Goal: Information Seeking & Learning: Learn about a topic

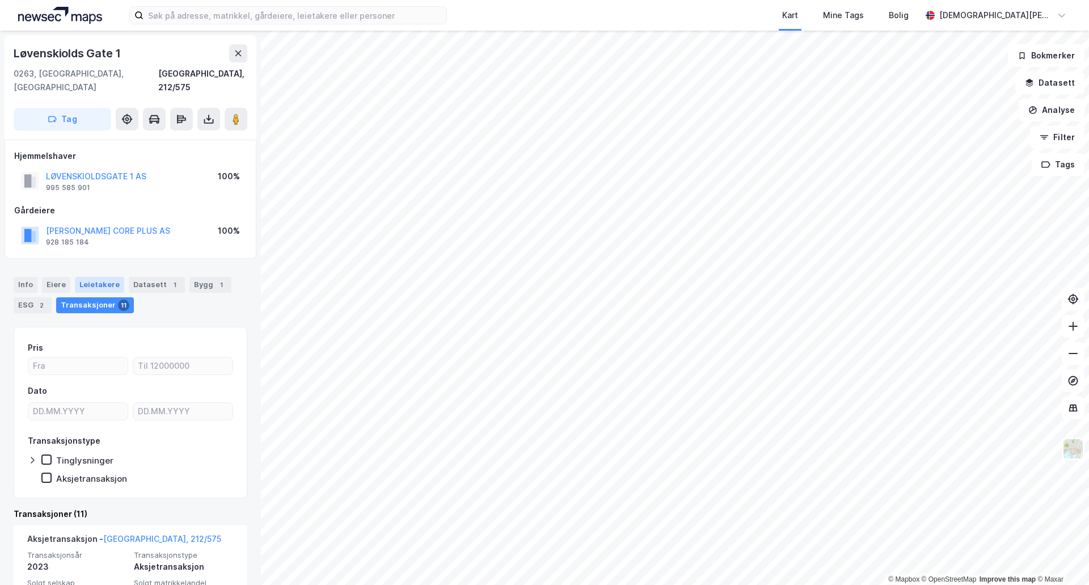
click at [85, 277] on div "Leietakere" at bounding box center [99, 285] width 49 height 16
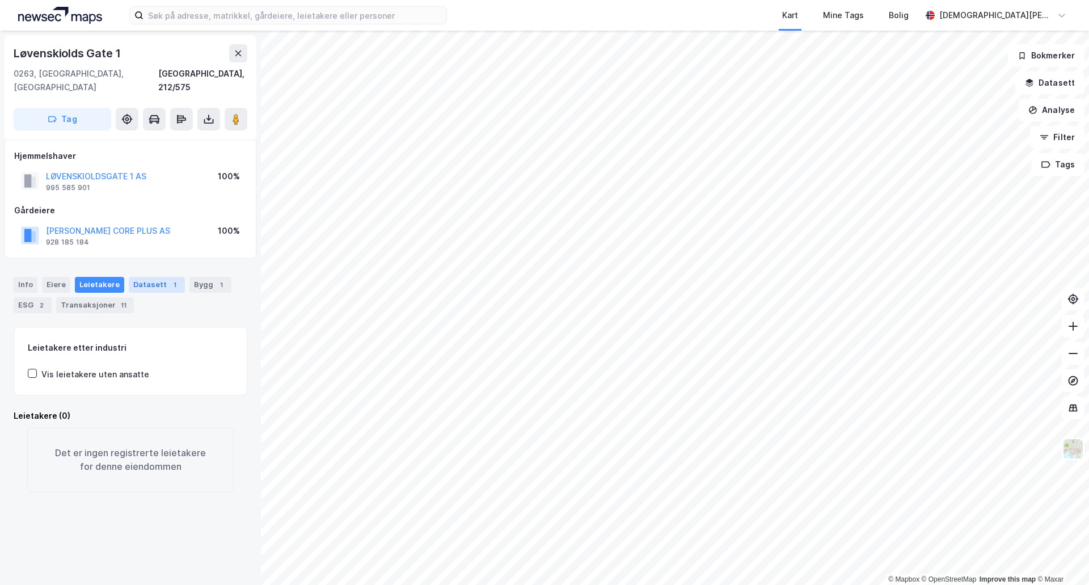
click at [135, 277] on div "Datasett 1" at bounding box center [157, 285] width 56 height 16
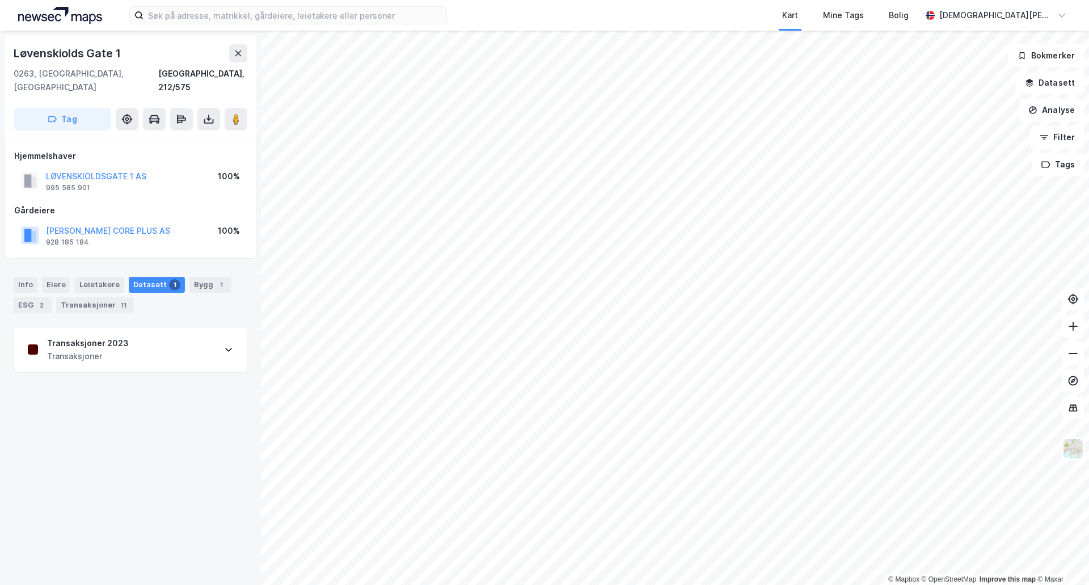
click at [141, 328] on div "Transaksjoner 2023 Transaksjoner" at bounding box center [130, 349] width 232 height 45
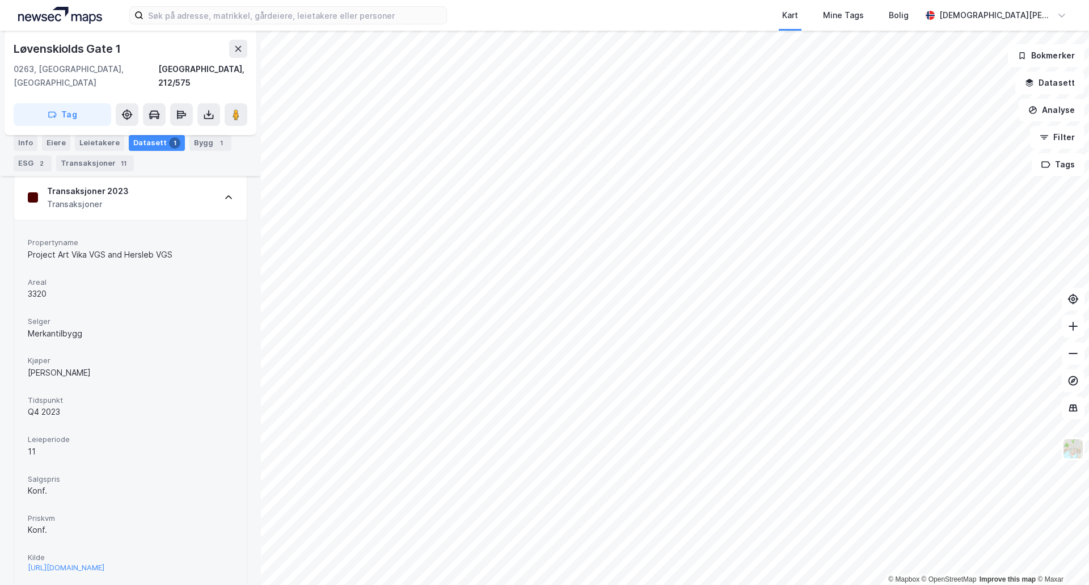
scroll to position [177, 0]
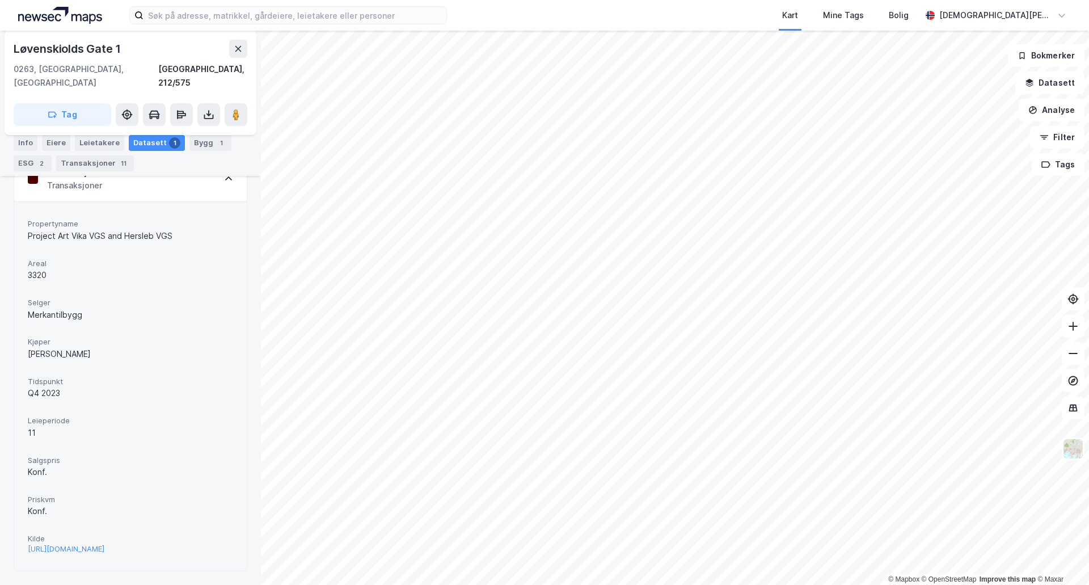
click at [98, 565] on div "Propertyname Project Art Vika VGS and Hersleb VGS Areal 3320 Selger Merkantilby…" at bounding box center [130, 385] width 232 height 369
click at [92, 544] on div "https://www.estatenyheter.no/clarksons-project-finance-merkantilbygg-pluss/pal-…" at bounding box center [66, 549] width 77 height 10
click at [31, 163] on div "ESG 2" at bounding box center [33, 163] width 38 height 16
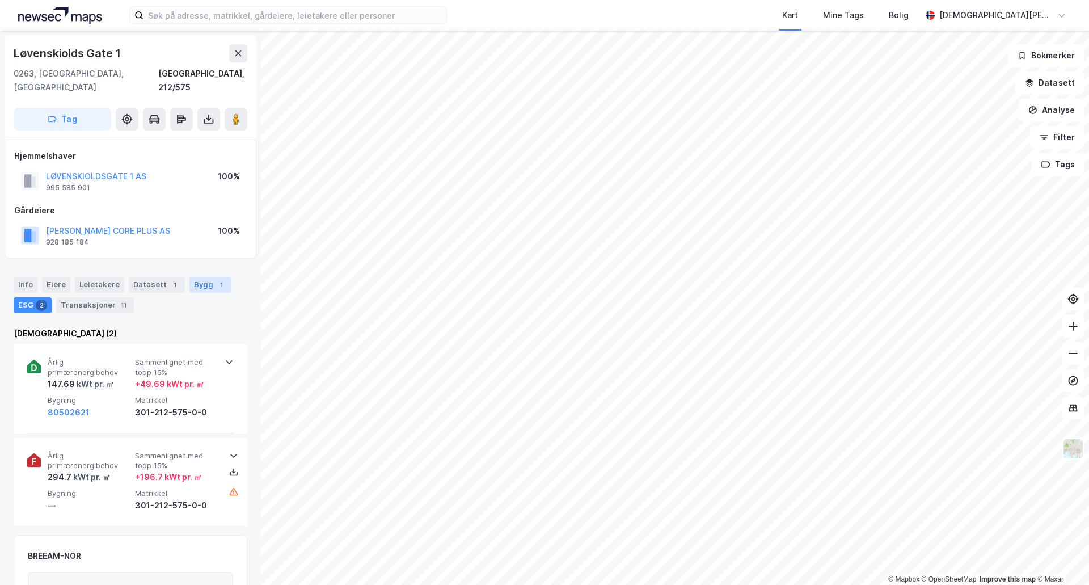
click at [202, 277] on div "Bygg 1" at bounding box center [210, 285] width 42 height 16
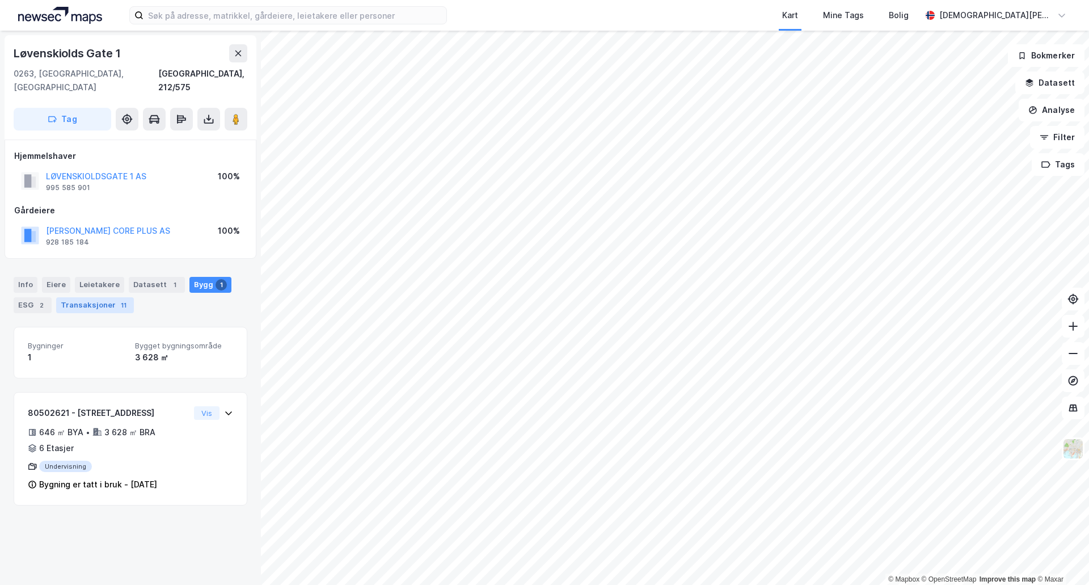
click at [121, 299] on div "11" at bounding box center [123, 304] width 11 height 11
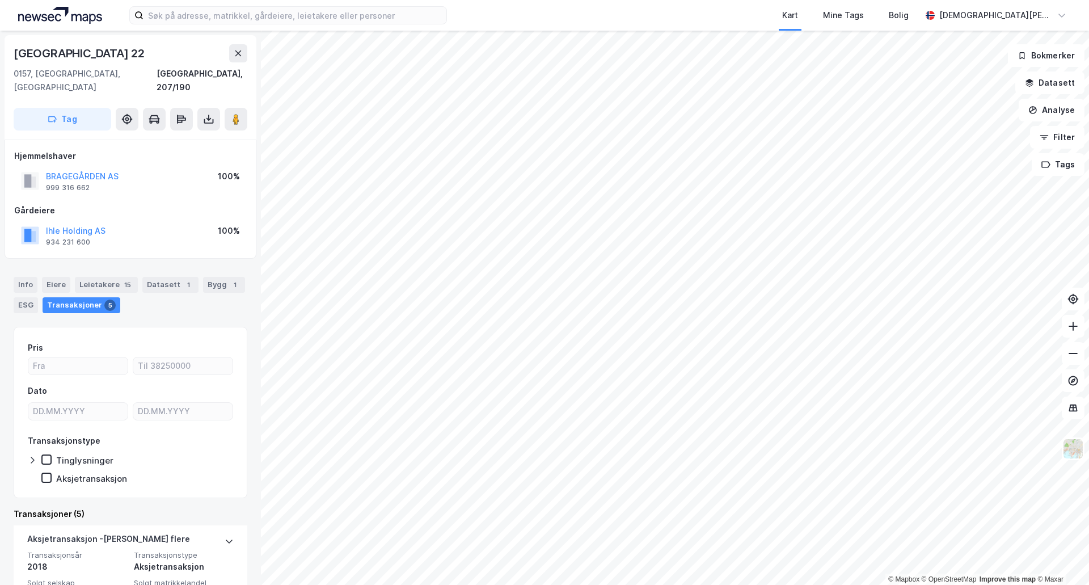
click at [653, 0] on html "Kart Mine Tags Bolig Christian Westad © Mapbox © OpenStreetMap Improve this map…" at bounding box center [544, 292] width 1089 height 585
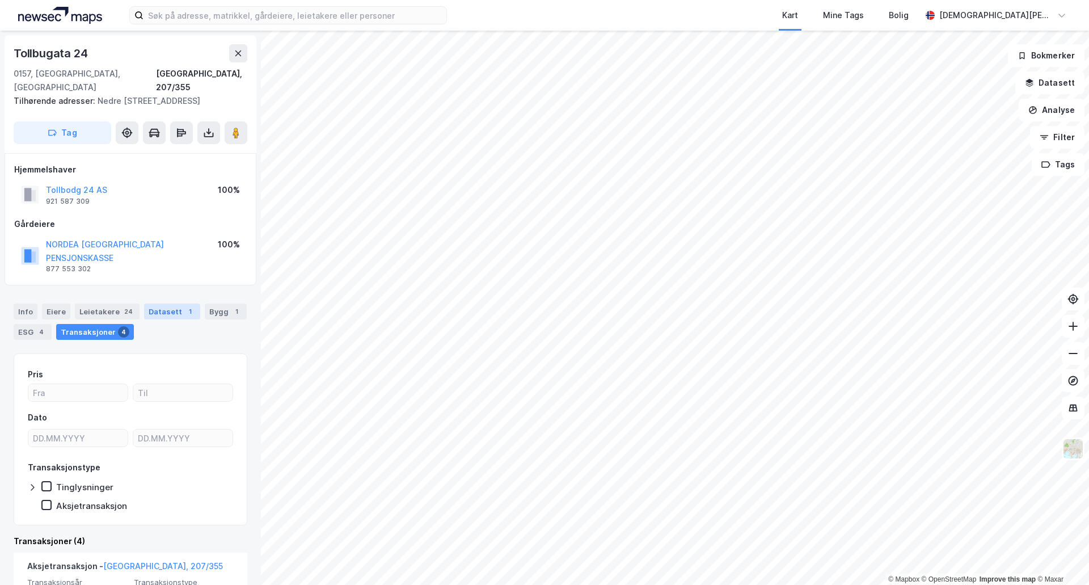
click at [174, 303] on div "Datasett 1" at bounding box center [172, 311] width 56 height 16
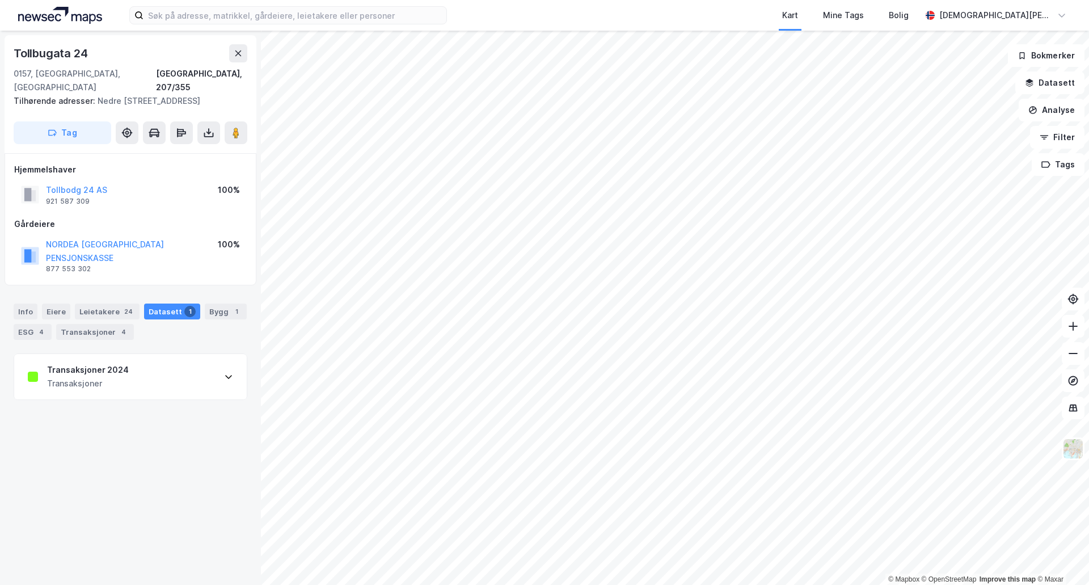
click at [81, 330] on div "Info Eiere Leietakere 24 Datasett 1 Bygg 1 ESG 4 Transaksjoner 4" at bounding box center [130, 317] width 261 height 54
click at [83, 363] on div "Transaksjoner 2024" at bounding box center [88, 370] width 82 height 14
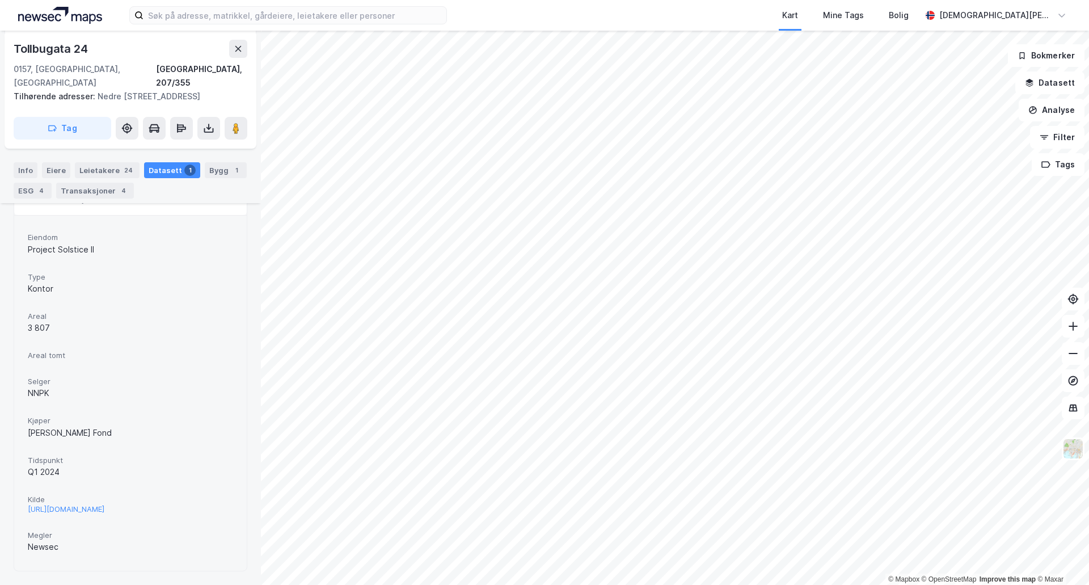
scroll to position [96, 0]
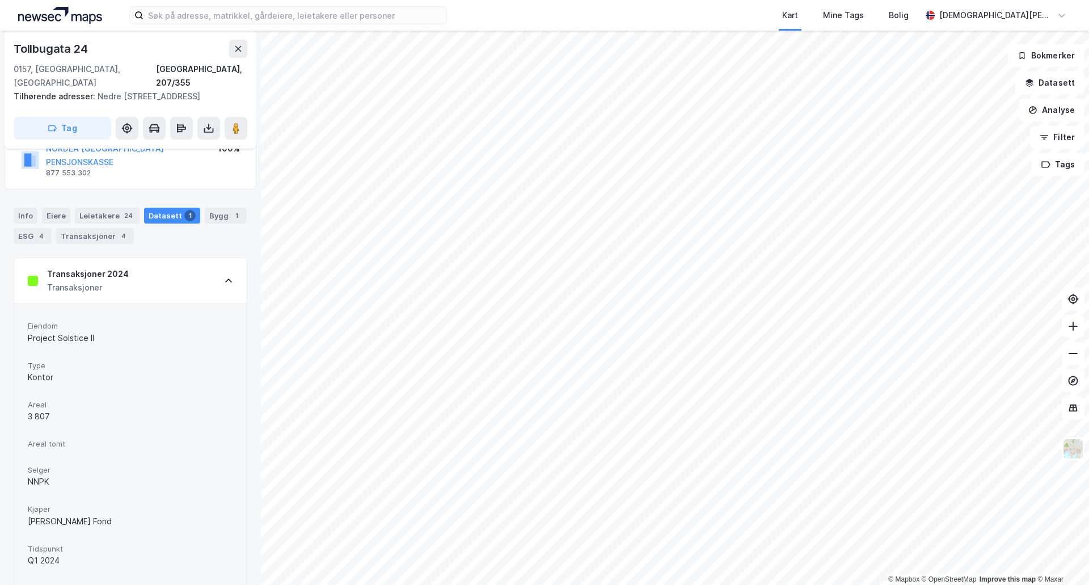
click at [121, 331] on div "Project Solstice II" at bounding box center [130, 338] width 205 height 14
click at [139, 400] on span "Areal" at bounding box center [130, 405] width 205 height 10
click at [138, 377] on div "Eiendom Project Solstice II Type Kontor Areal 3 807 Areal tomt Selger NNPK Kjøp…" at bounding box center [130, 482] width 205 height 328
click at [99, 228] on div "Transaksjoner 4" at bounding box center [95, 236] width 78 height 16
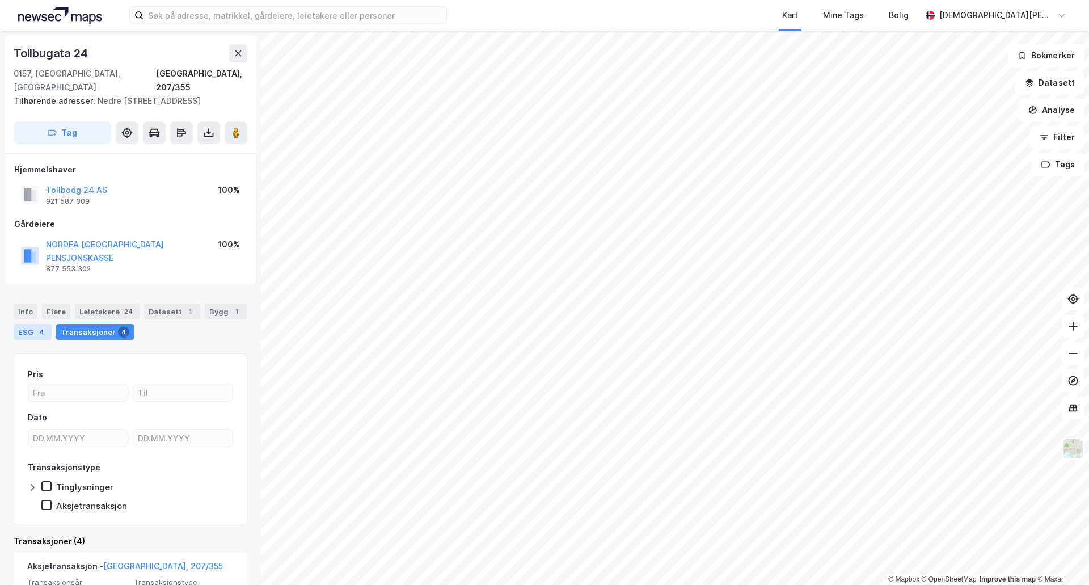
drag, startPoint x: 40, startPoint y: 317, endPoint x: 89, endPoint y: 315, distance: 49.4
click at [39, 326] on div "4" at bounding box center [41, 331] width 11 height 11
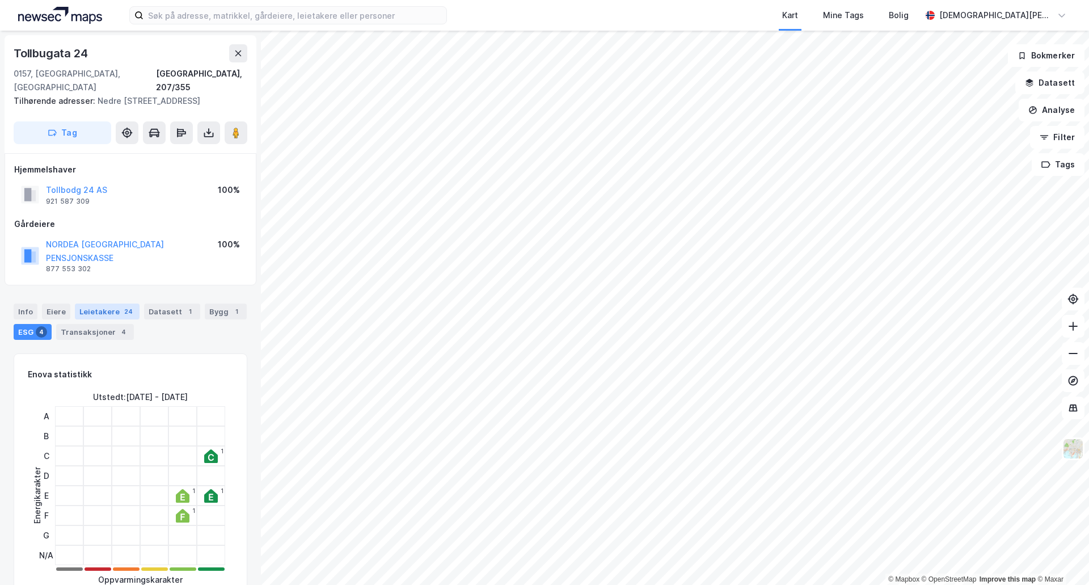
click at [91, 303] on div "Leietakere 24" at bounding box center [107, 311] width 65 height 16
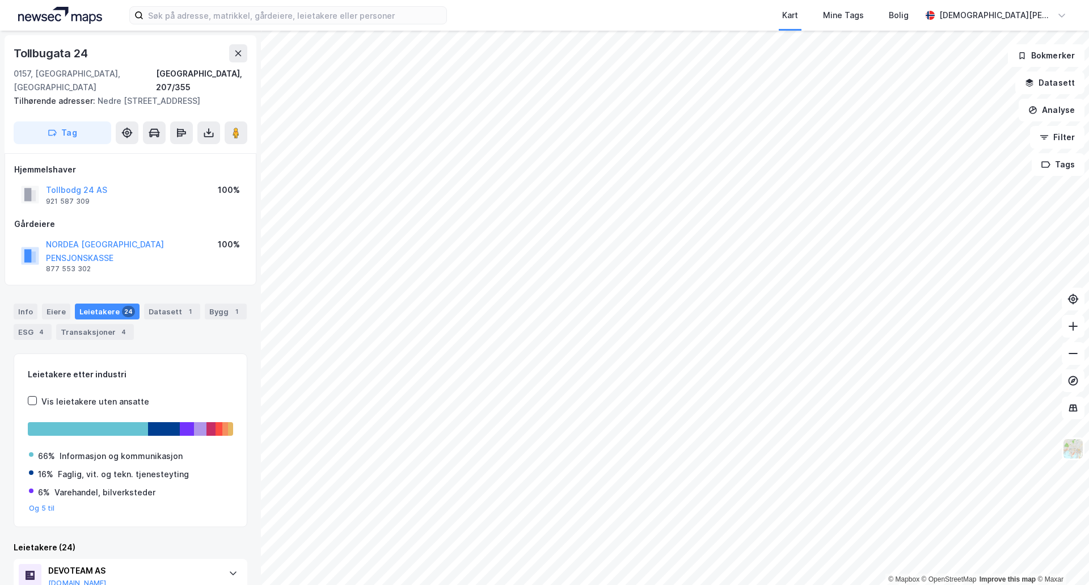
click at [221, 308] on div "Info Eiere Leietakere 24 Datasett 1 Bygg 1 ESG 4 Transaksjoner 4" at bounding box center [131, 321] width 234 height 36
click at [221, 306] on div "Info Eiere Leietakere 24 Datasett 1 Bygg 1 ESG 4 Transaksjoner 4" at bounding box center [131, 321] width 234 height 36
click at [239, 137] on image at bounding box center [235, 132] width 7 height 11
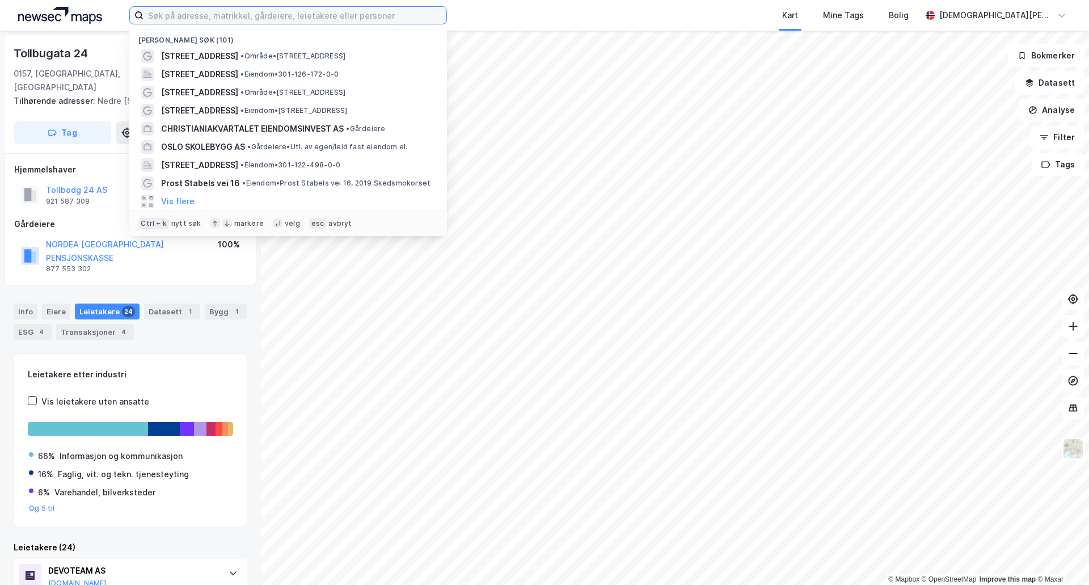
click at [179, 14] on input at bounding box center [294, 15] width 303 height 17
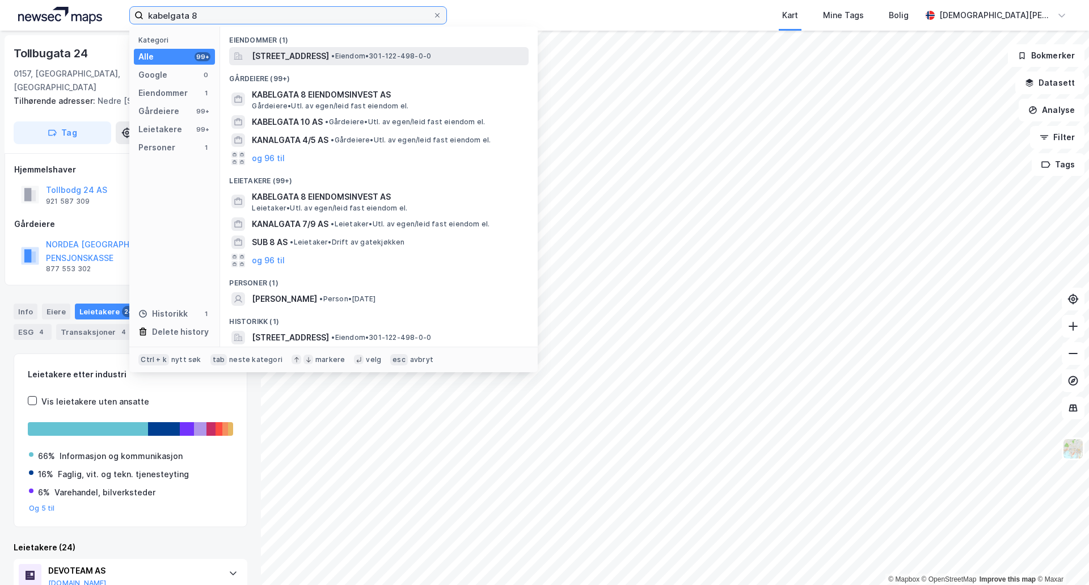
type input "kabelgata 8"
click at [335, 52] on span "•" at bounding box center [332, 56] width 3 height 9
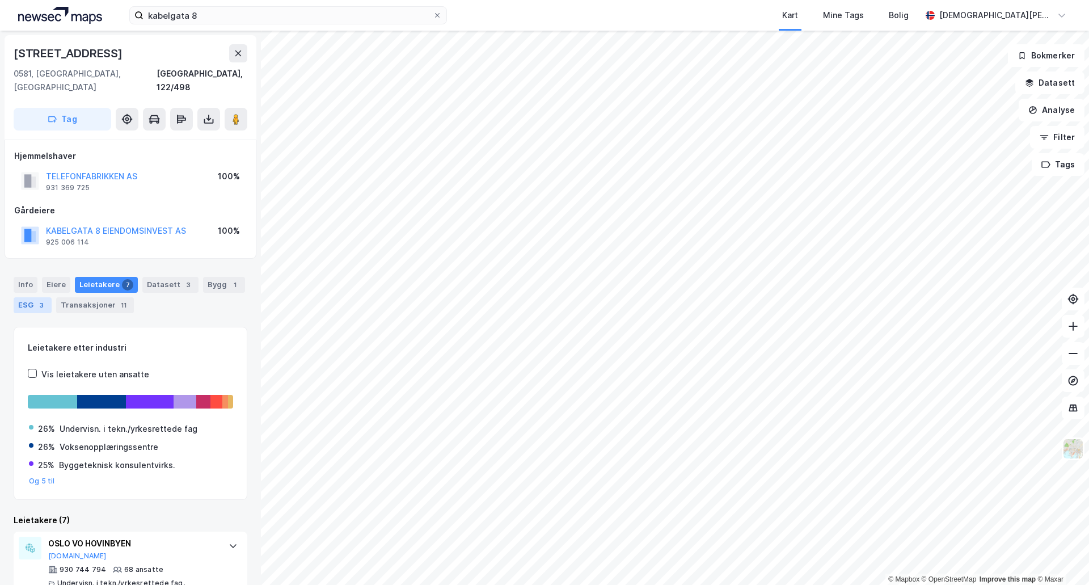
click at [36, 299] on div "3" at bounding box center [41, 304] width 11 height 11
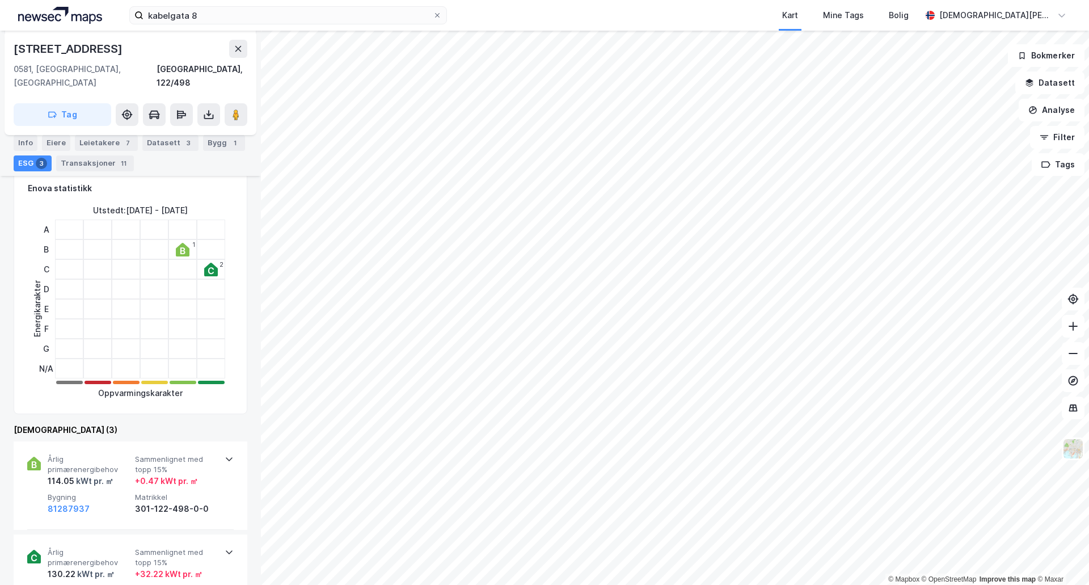
scroll to position [67, 0]
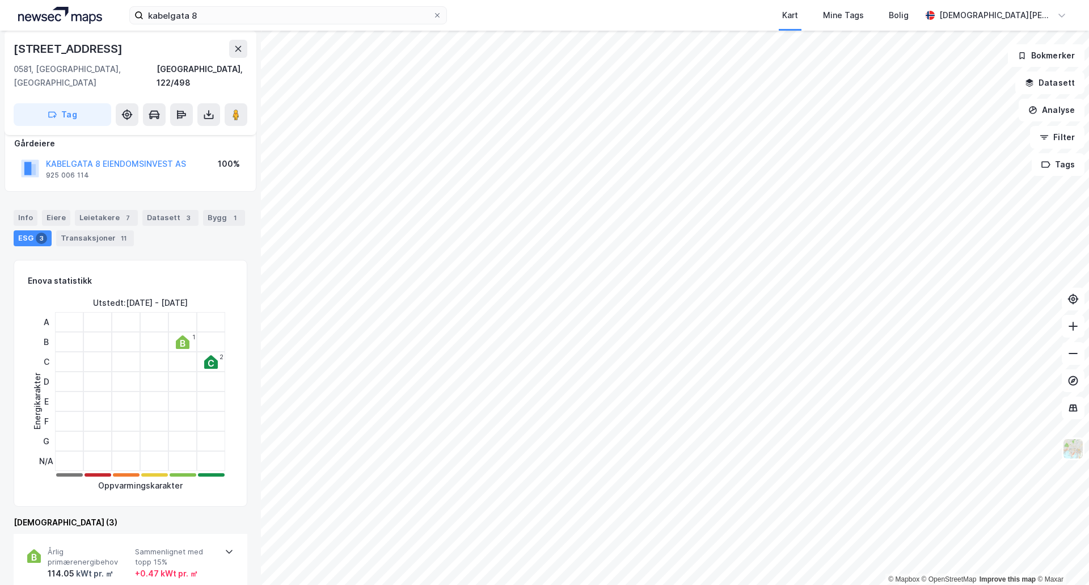
click at [183, 340] on icon at bounding box center [182, 343] width 5 height 7
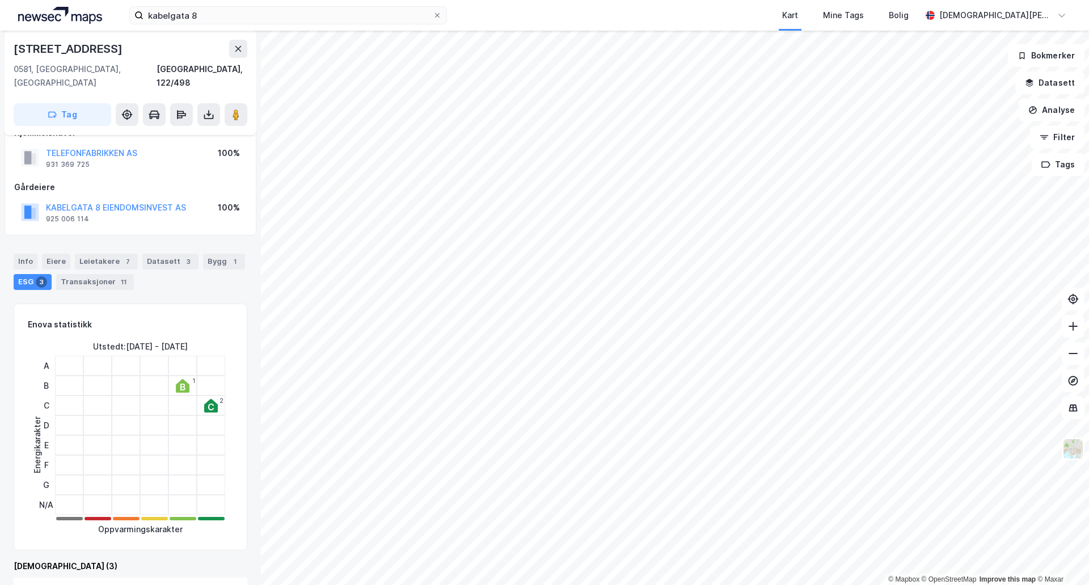
scroll to position [0, 0]
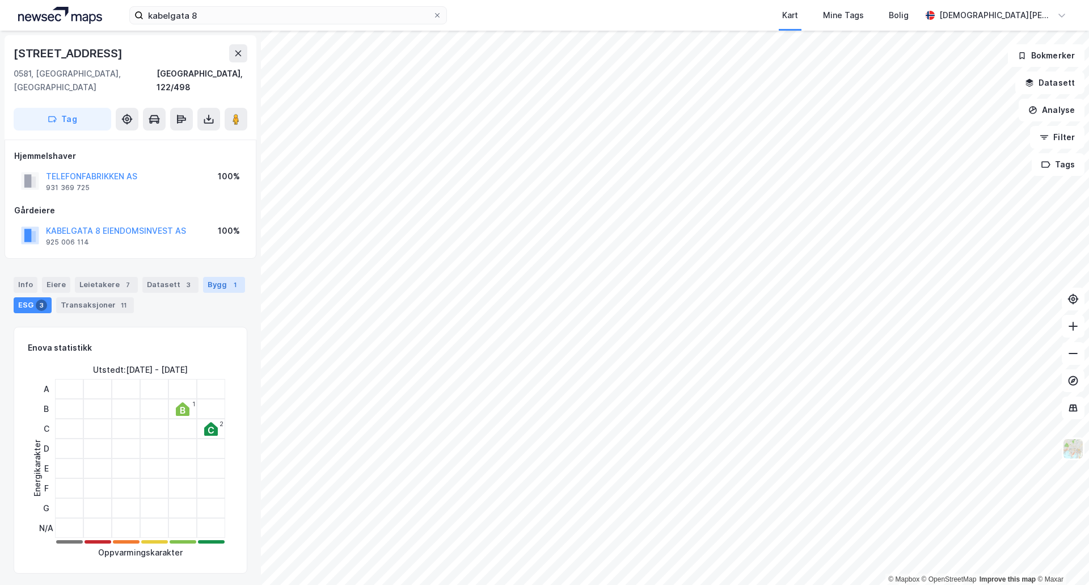
click at [210, 277] on div "Bygg 1" at bounding box center [224, 285] width 42 height 16
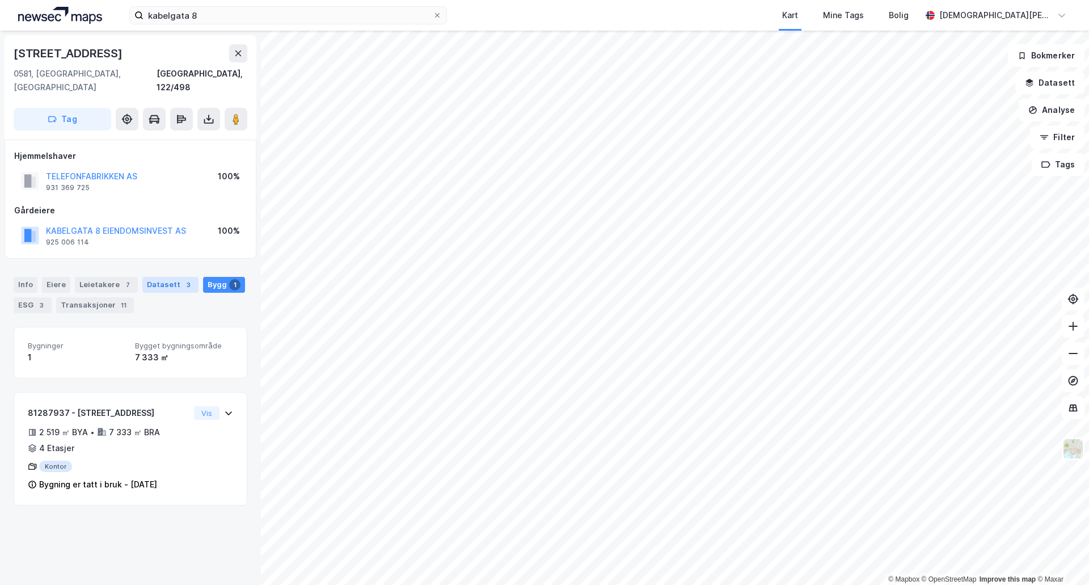
click at [183, 279] on div "3" at bounding box center [188, 284] width 11 height 11
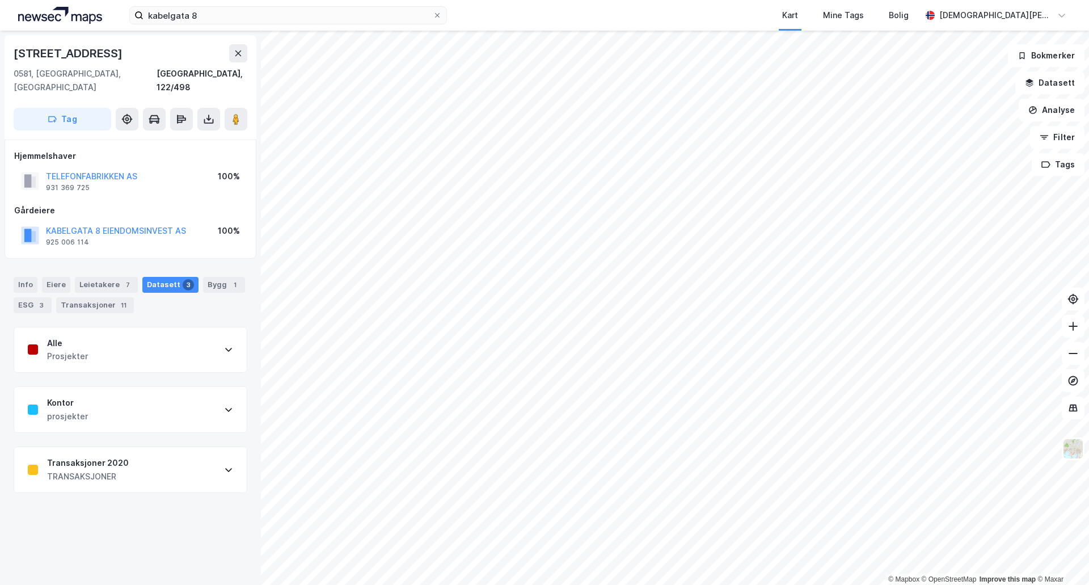
click at [195, 327] on div "Alle Prosjekter" at bounding box center [130, 349] width 232 height 45
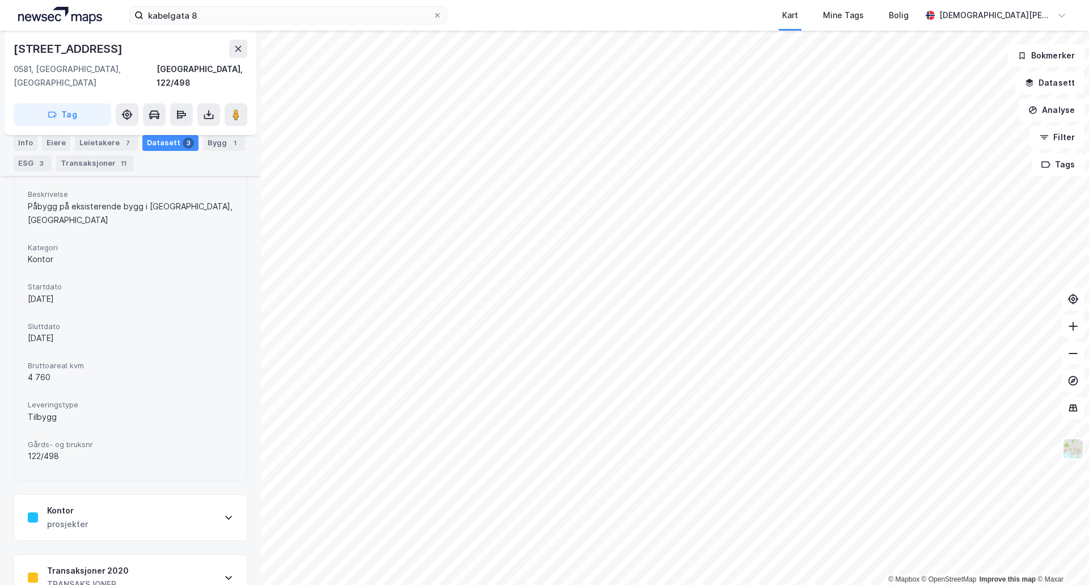
scroll to position [320, 0]
click at [185, 492] on div "Kontor prosjekter" at bounding box center [130, 514] width 232 height 45
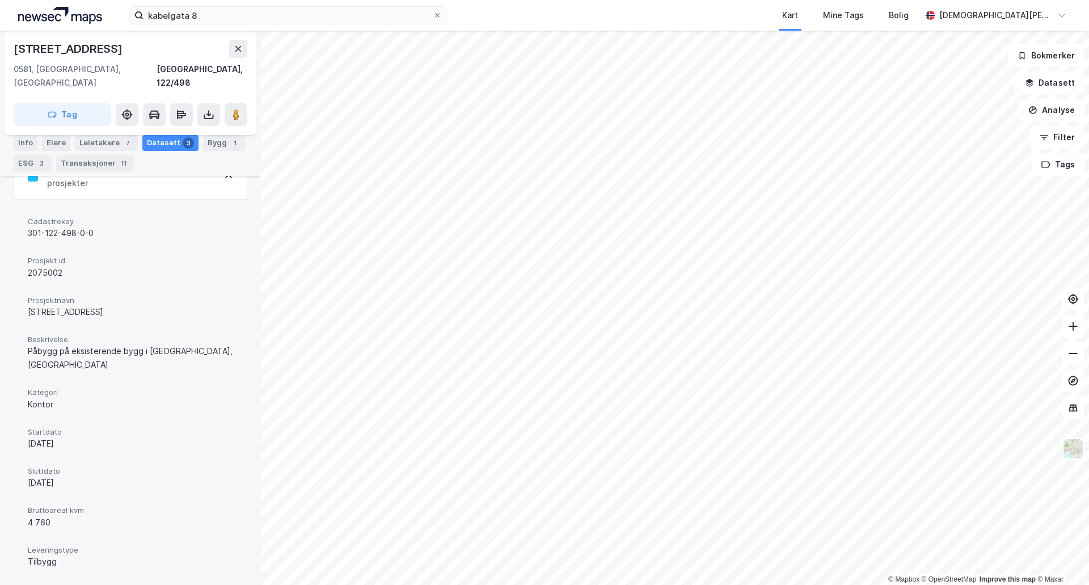
scroll to position [699, 0]
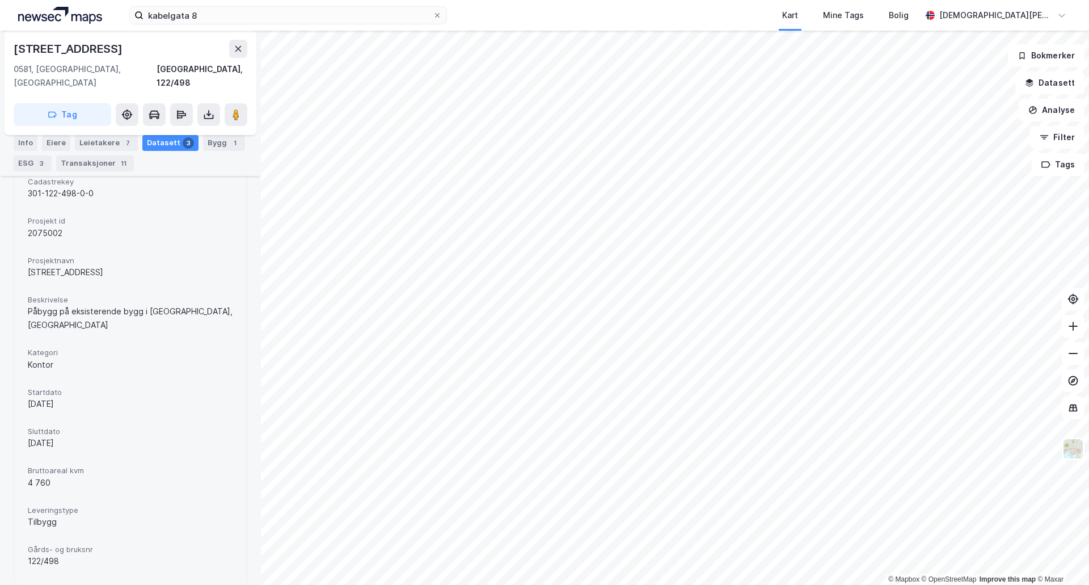
click at [187, 476] on div "4 760" at bounding box center [130, 483] width 205 height 14
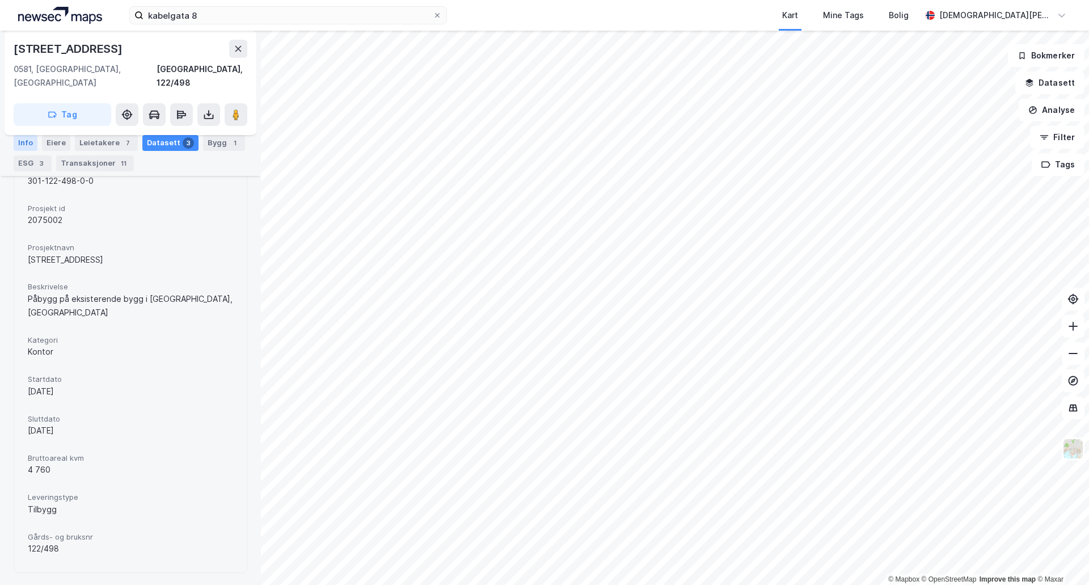
click at [28, 140] on div "Info" at bounding box center [26, 143] width 24 height 16
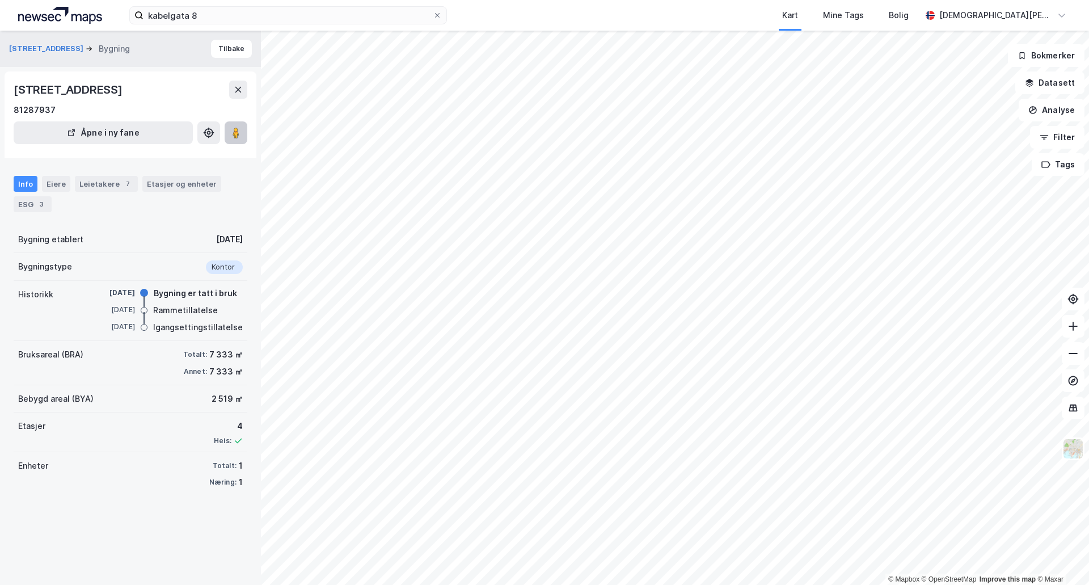
click at [226, 133] on button at bounding box center [236, 132] width 23 height 23
click at [437, 14] on icon at bounding box center [437, 15] width 7 height 7
click at [433, 14] on input "kabelgata 8" at bounding box center [287, 15] width 289 height 17
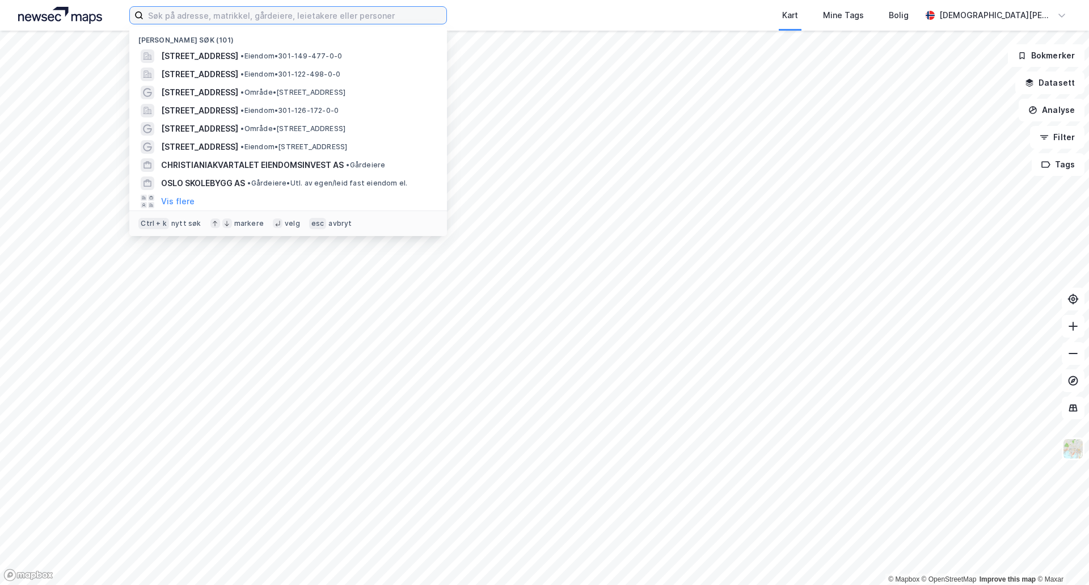
click at [254, 19] on input at bounding box center [294, 15] width 303 height 17
click at [254, 18] on input at bounding box center [294, 15] width 303 height 17
click at [256, 10] on input at bounding box center [294, 15] width 303 height 17
click at [256, 12] on input at bounding box center [294, 15] width 303 height 17
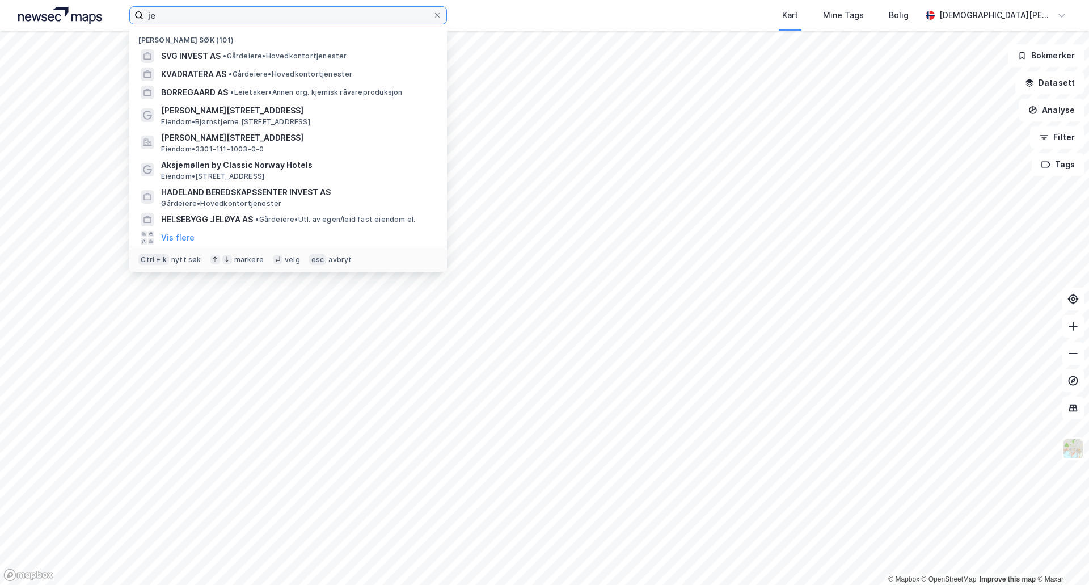
type input "j"
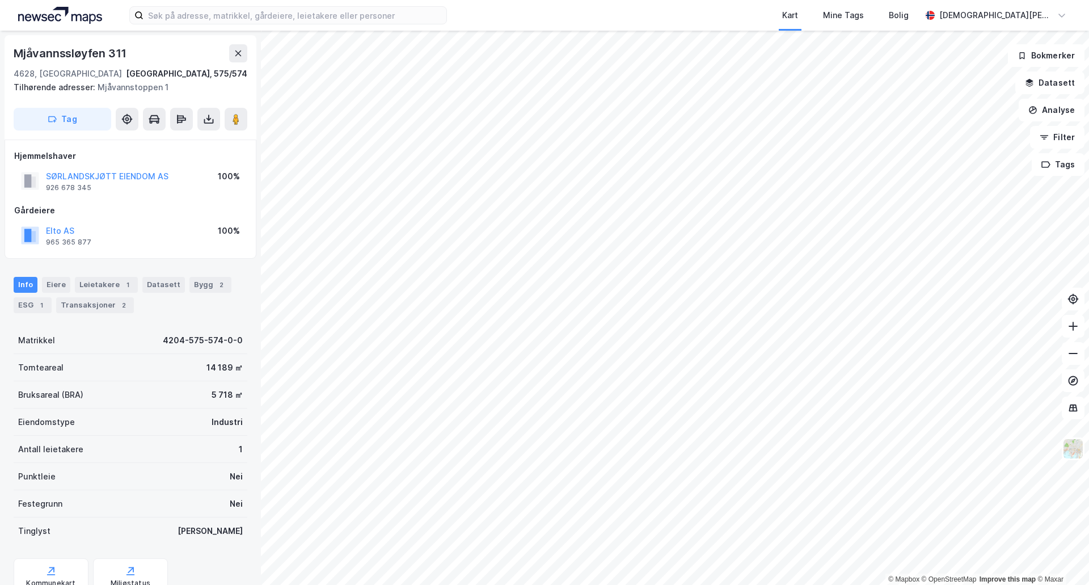
scroll to position [1, 0]
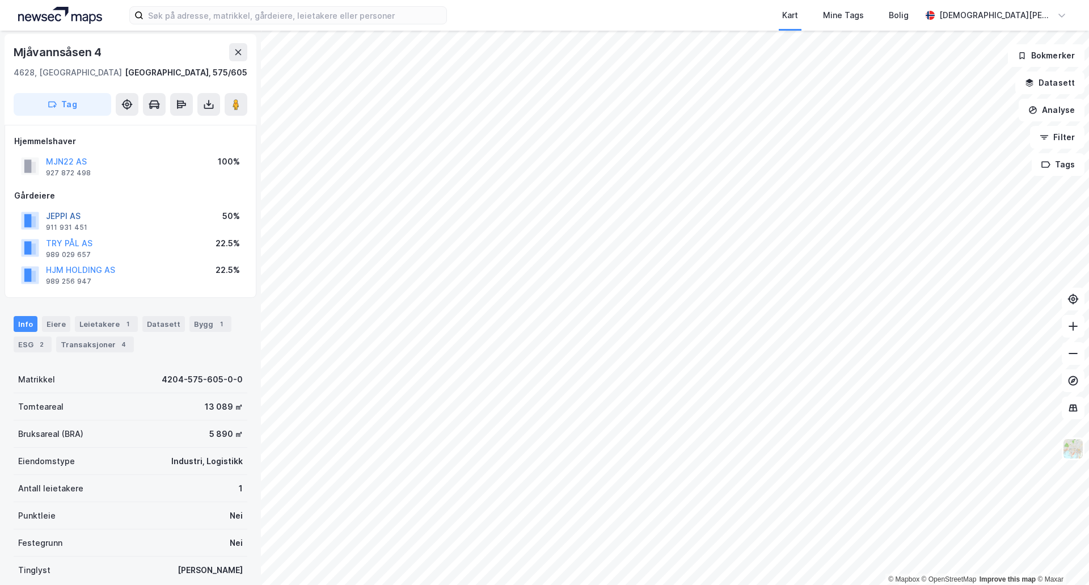
click at [0, 0] on button "JEPPI AS" at bounding box center [0, 0] width 0 height 0
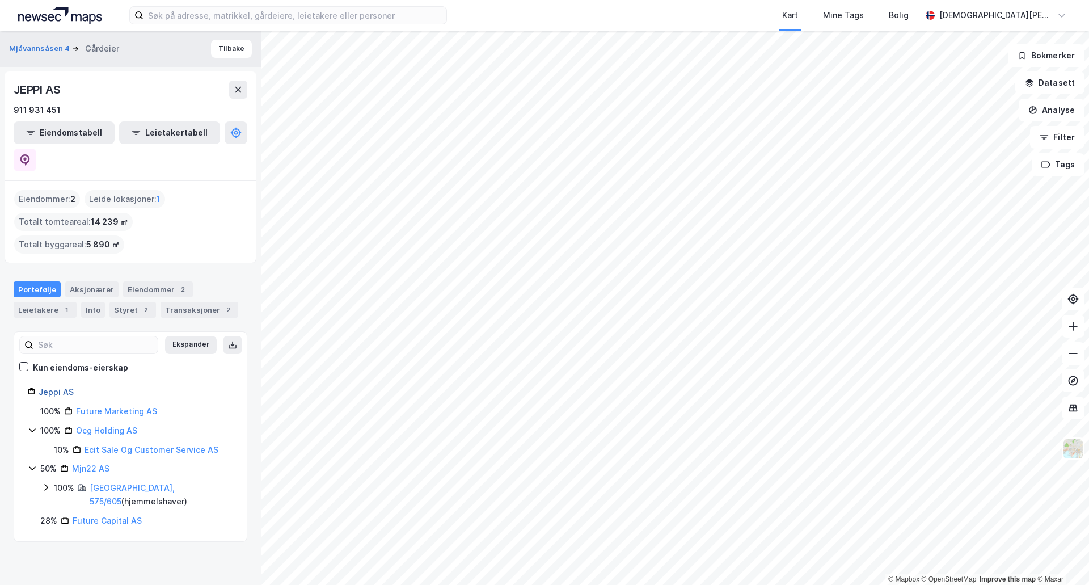
click at [58, 387] on link "Jeppi AS" at bounding box center [56, 392] width 35 height 10
click at [48, 387] on link "Jeppi AS" at bounding box center [56, 392] width 35 height 10
click at [30, 154] on icon at bounding box center [25, 159] width 10 height 11
click at [227, 52] on button "Tilbake" at bounding box center [231, 49] width 41 height 18
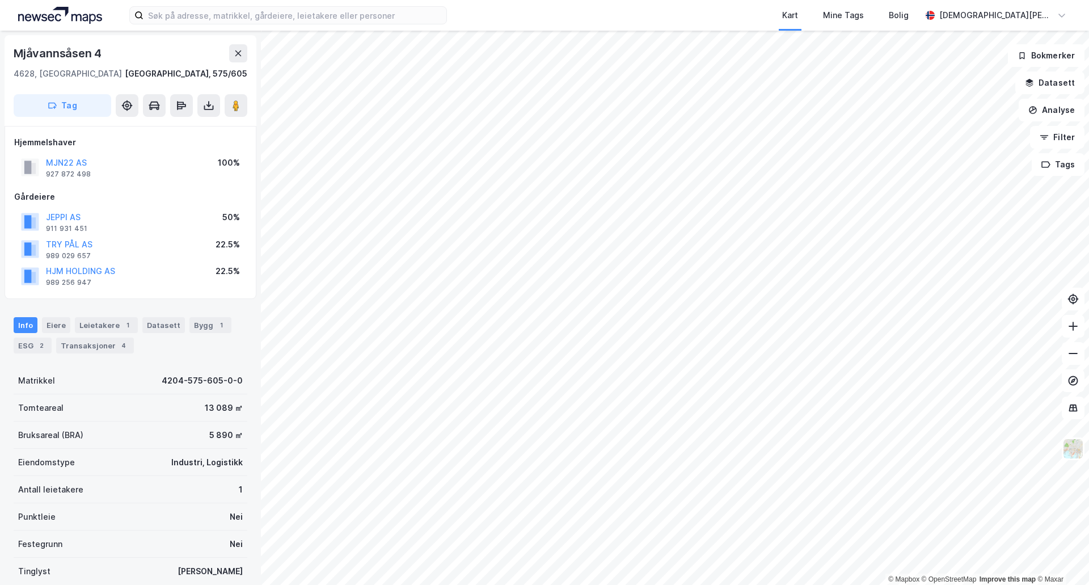
scroll to position [1, 0]
click at [113, 176] on div "© Mapbox © OpenStreetMap Improve this map © Maxar Mjåvannsåsen 4 4628, Kristian…" at bounding box center [544, 308] width 1089 height 554
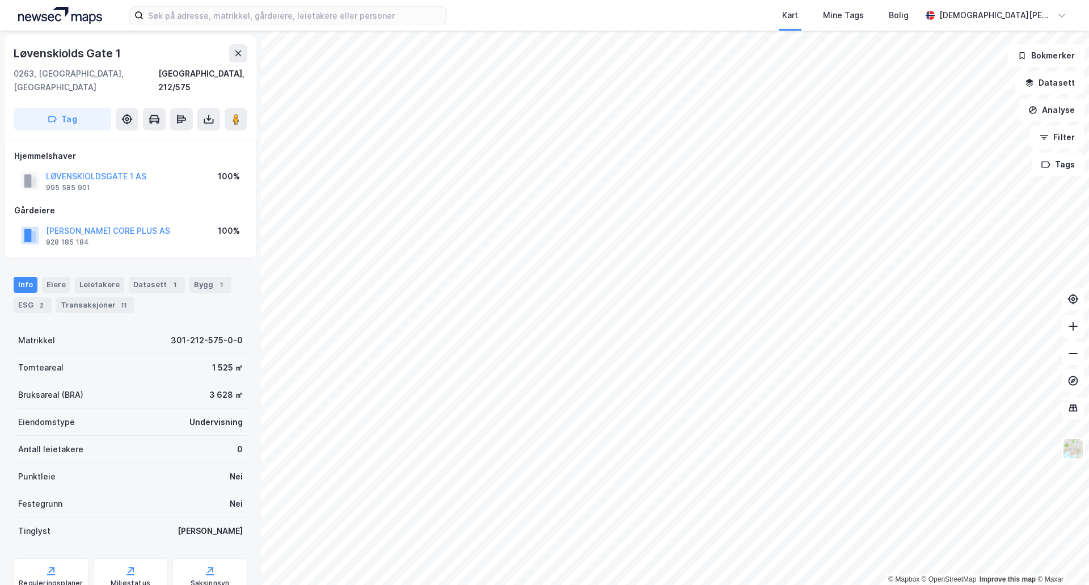
scroll to position [1, 0]
click at [36, 296] on div "ESG 2" at bounding box center [33, 304] width 38 height 16
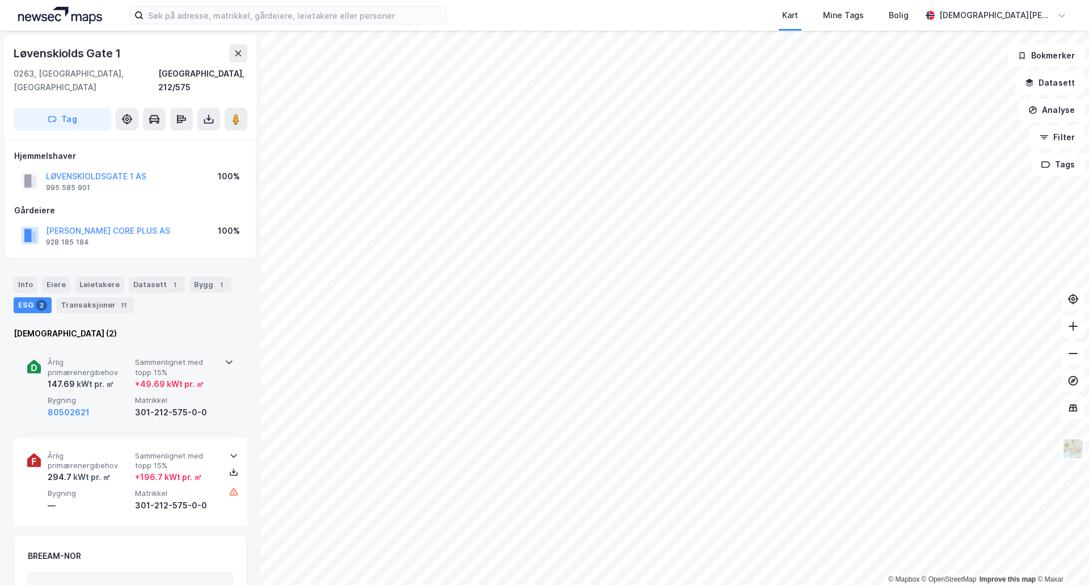
click at [224, 354] on div "Årlig primærenergibehov 147.69 kWt pr. ㎡ Sammenlignet med topp 15% + 49.69 kWt …" at bounding box center [130, 388] width 206 height 88
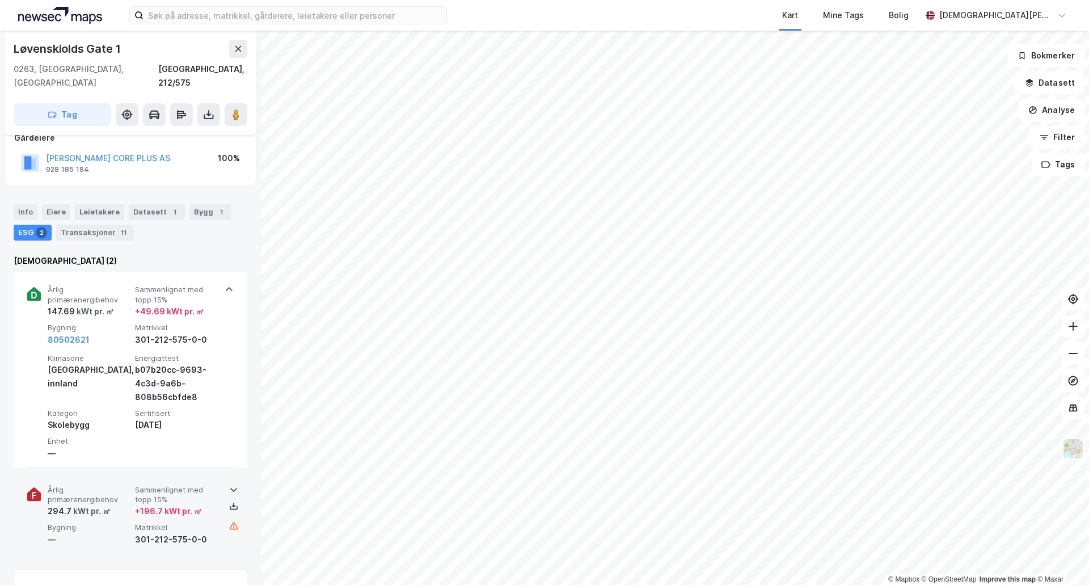
scroll to position [95, 0]
